Goal: Transaction & Acquisition: Download file/media

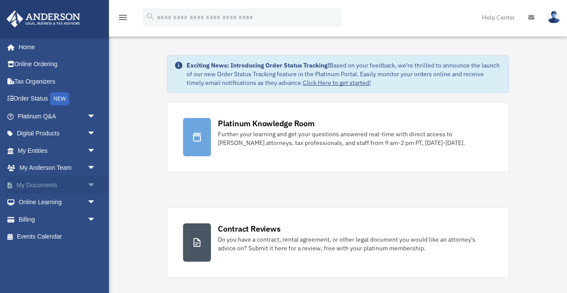
click at [31, 185] on link "My Documents arrow_drop_down" at bounding box center [57, 185] width 103 height 17
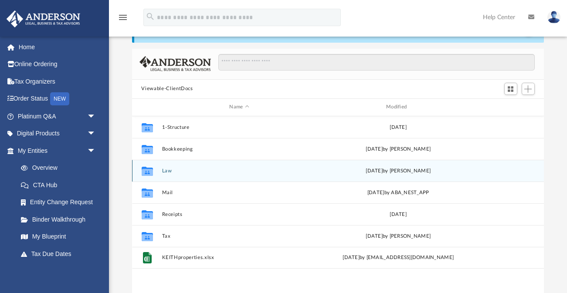
scroll to position [33, 0]
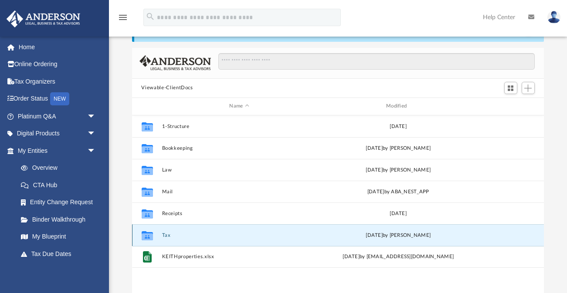
click at [172, 235] on button "Tax" at bounding box center [239, 235] width 155 height 6
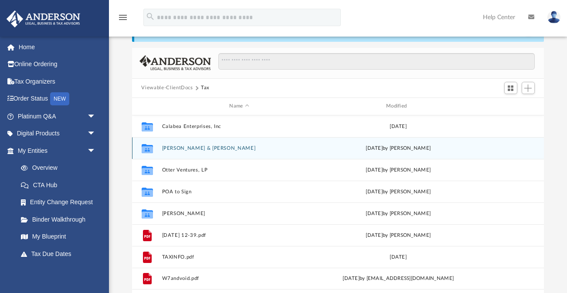
click at [204, 147] on button "[PERSON_NAME] & [PERSON_NAME]" at bounding box center [239, 148] width 155 height 6
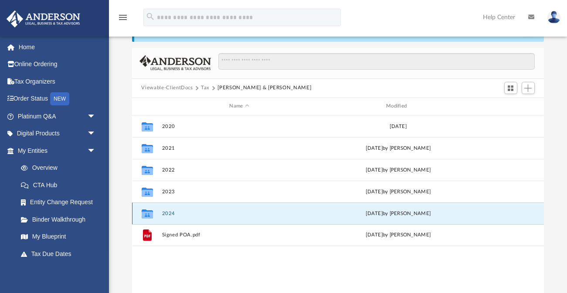
click at [173, 213] on button "2024" at bounding box center [239, 214] width 155 height 6
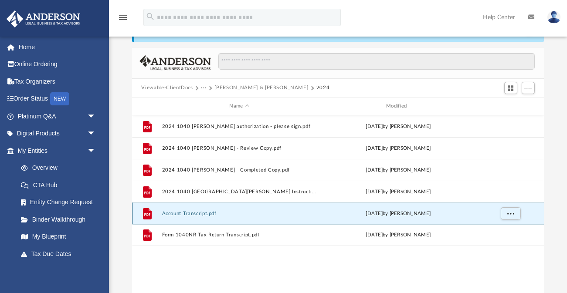
click at [190, 213] on button "Account Transcript.pdf" at bounding box center [239, 214] width 155 height 6
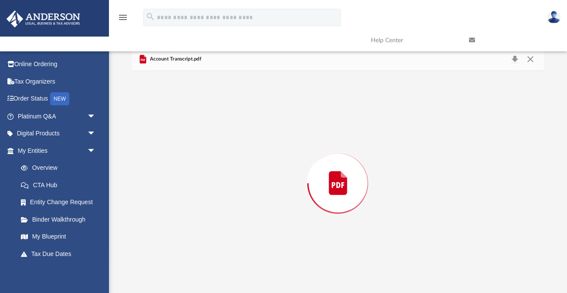
scroll to position [35, 0]
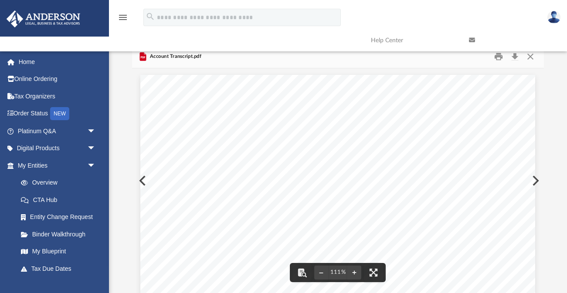
click at [499, 55] on link at bounding box center [511, 40] width 98 height 34
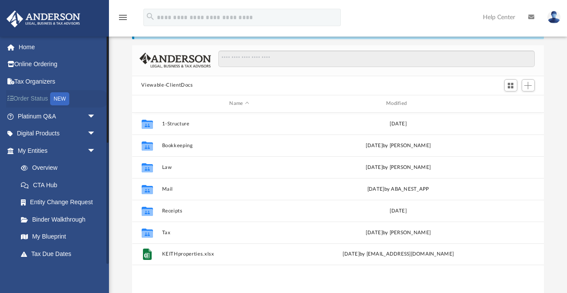
scroll to position [198, 412]
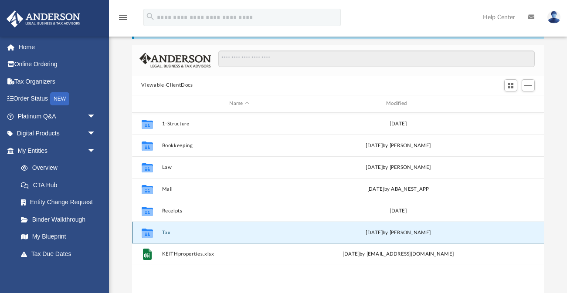
click at [183, 231] on button "Tax" at bounding box center [239, 233] width 155 height 6
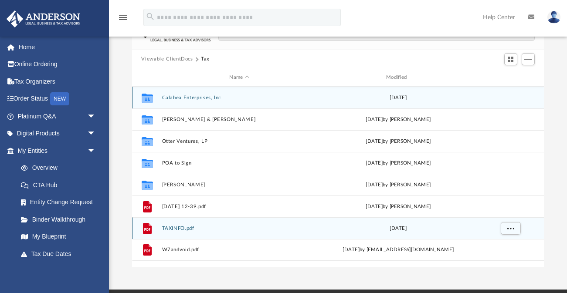
scroll to position [61, 0]
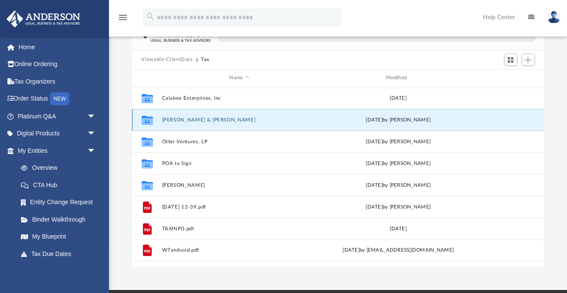
click at [187, 120] on button "Morrison, Jan & Ken" at bounding box center [239, 120] width 155 height 6
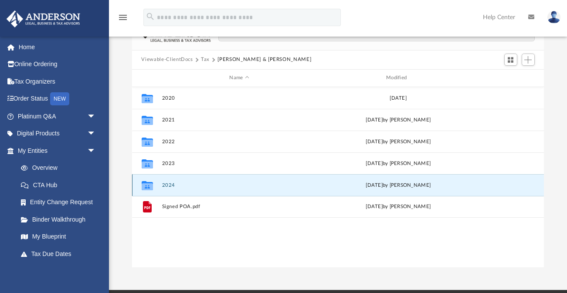
click at [169, 184] on button "2024" at bounding box center [239, 185] width 155 height 6
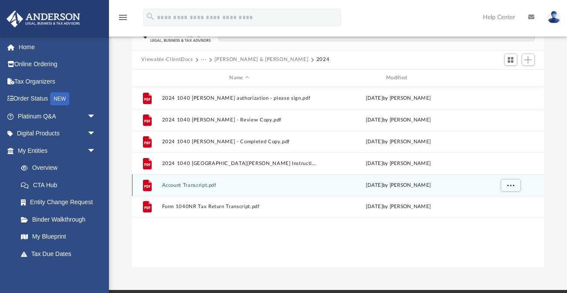
click at [182, 186] on button "Account Transcript.pdf" at bounding box center [239, 185] width 155 height 6
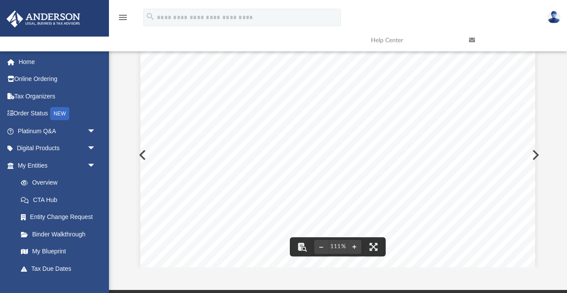
scroll to position [0, 0]
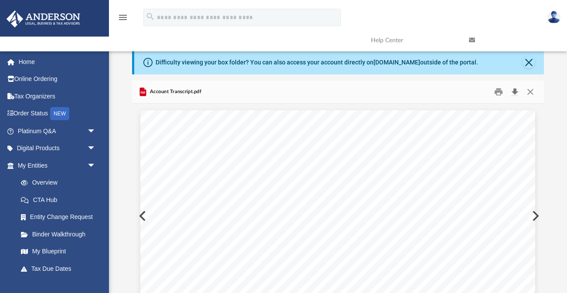
click at [516, 92] on button "Download" at bounding box center [515, 92] width 16 height 14
click at [530, 91] on button "Close" at bounding box center [531, 92] width 16 height 14
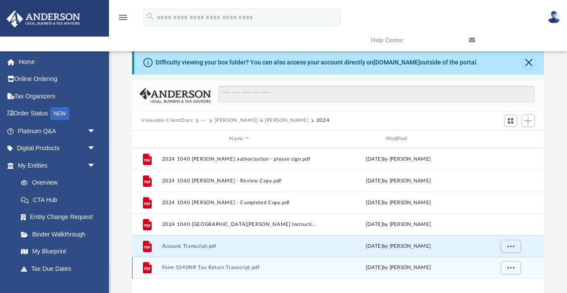
click at [221, 267] on button "Form 1040NR Tax Return Transcript.pdf" at bounding box center [239, 268] width 155 height 6
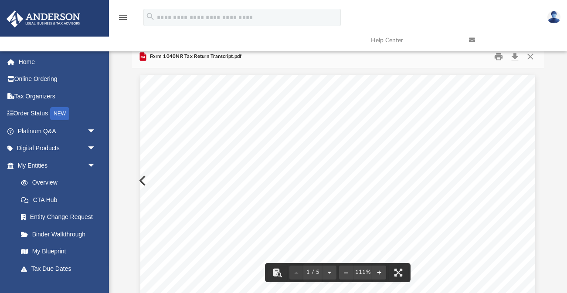
click at [516, 57] on link at bounding box center [511, 40] width 98 height 34
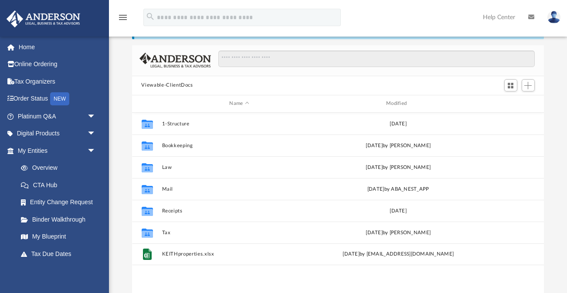
scroll to position [198, 412]
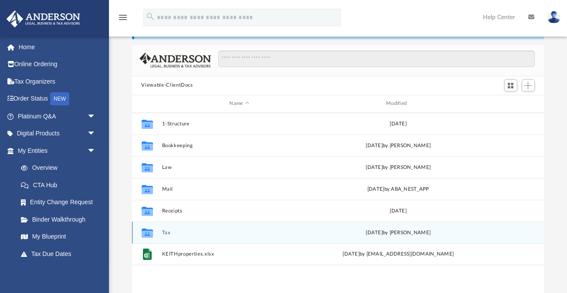
click at [169, 233] on button "Tax" at bounding box center [239, 233] width 155 height 6
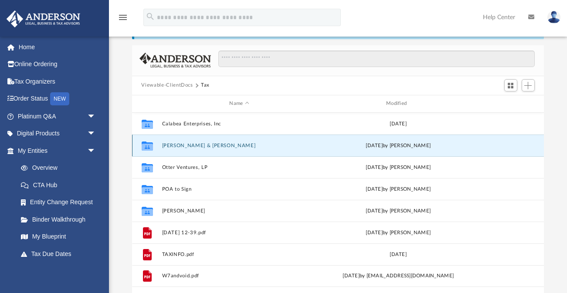
click at [190, 146] on button "[PERSON_NAME] & [PERSON_NAME]" at bounding box center [239, 146] width 155 height 6
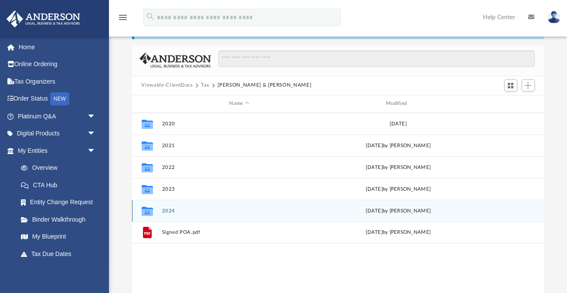
click at [167, 211] on button "2024" at bounding box center [239, 211] width 155 height 6
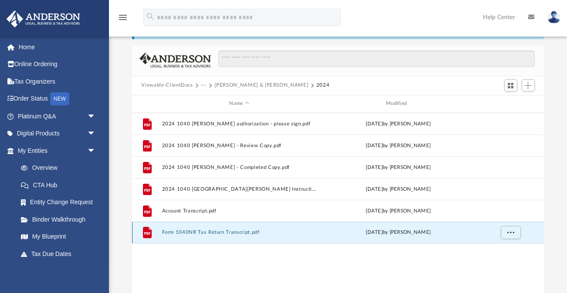
click at [201, 231] on button "Form 1040NR Tax Return Transcript.pdf" at bounding box center [239, 233] width 155 height 6
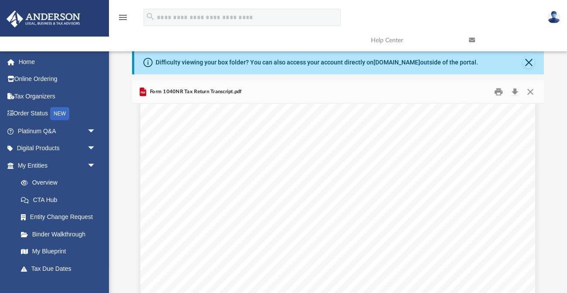
scroll to position [0, 0]
click at [516, 91] on button "Download" at bounding box center [515, 92] width 16 height 14
